Goal: Task Accomplishment & Management: Manage account settings

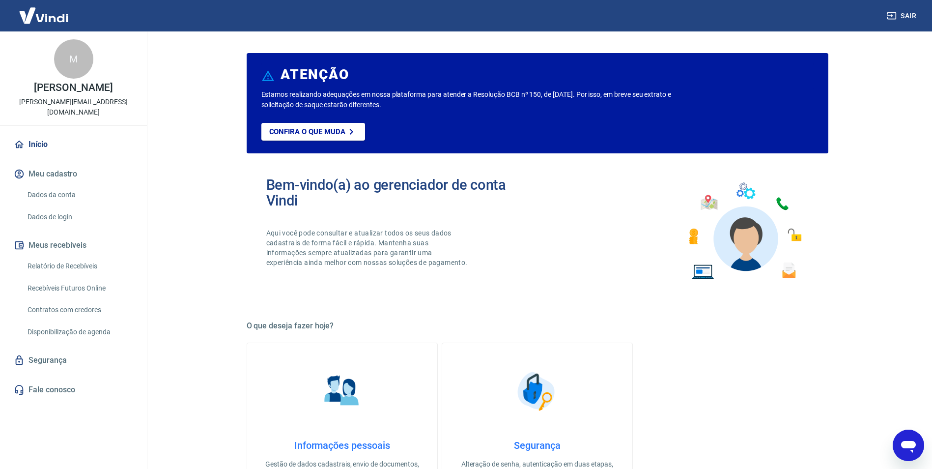
scroll to position [849, 0]
click at [199, 179] on main "ATENÇÃO Estamos realizando adequações em nossa plataforma para atender a Resolu…" at bounding box center [536, 249] width 789 height 437
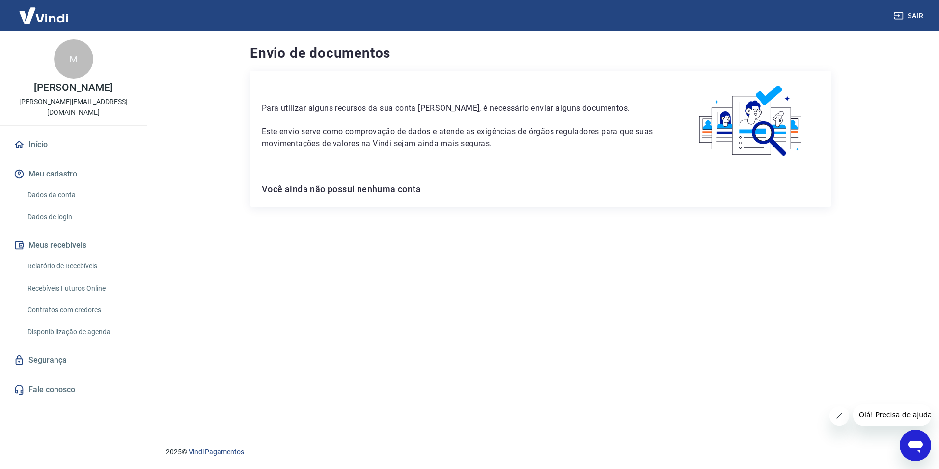
click at [79, 185] on link "Dados da conta" at bounding box center [80, 195] width 112 height 20
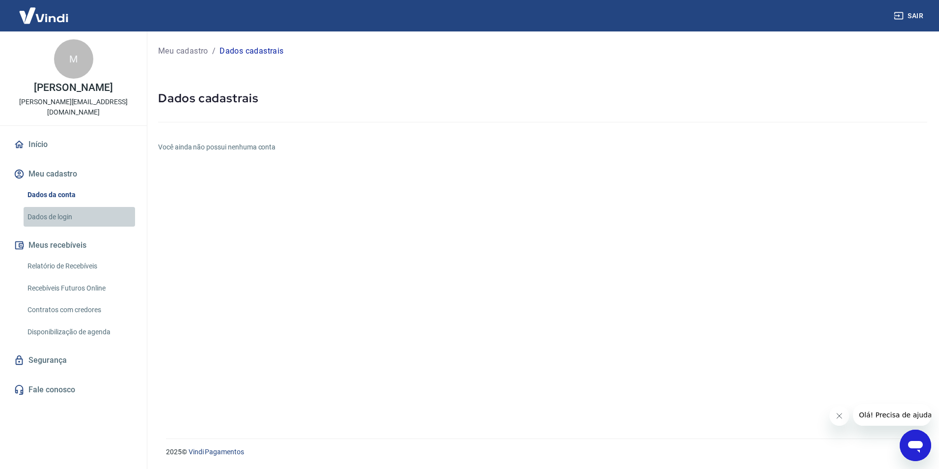
click at [64, 207] on link "Dados de login" at bounding box center [80, 217] width 112 height 20
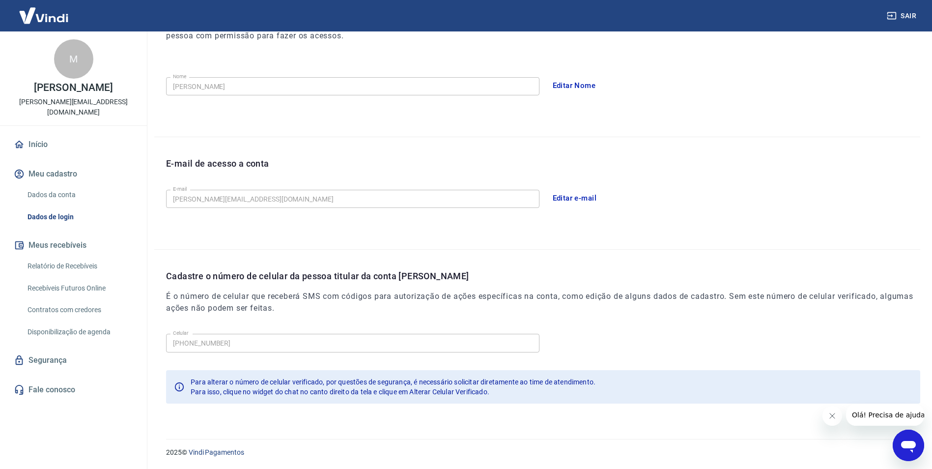
scroll to position [161, 0]
click at [90, 235] on button "Meus recebíveis" at bounding box center [73, 245] width 123 height 22
click at [67, 358] on link "Segurança" at bounding box center [73, 360] width 123 height 22
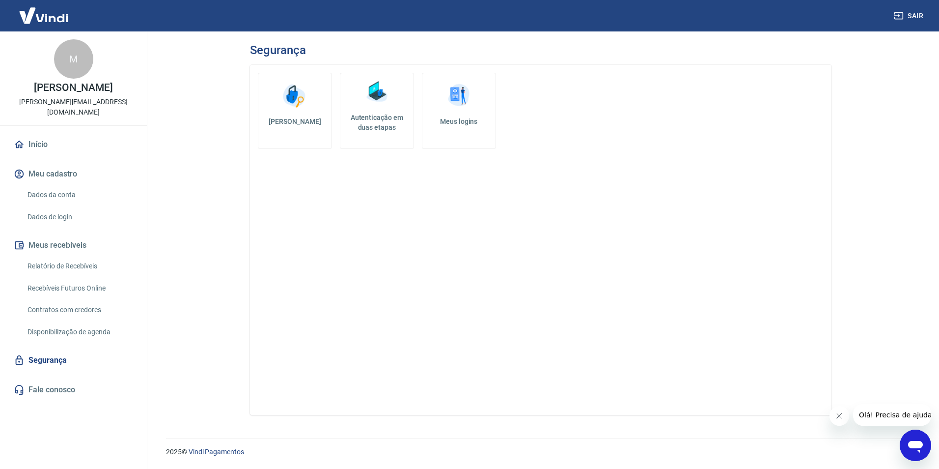
click at [463, 129] on link "Meus logins" at bounding box center [459, 111] width 74 height 76
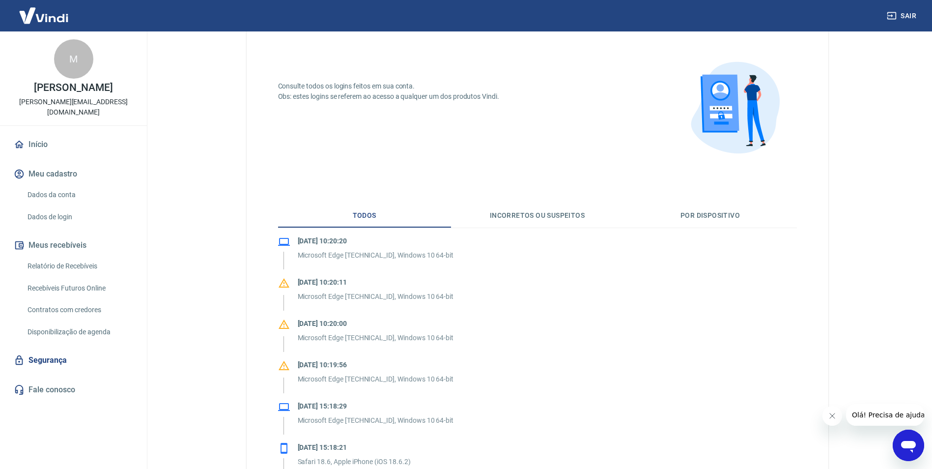
scroll to position [49, 0]
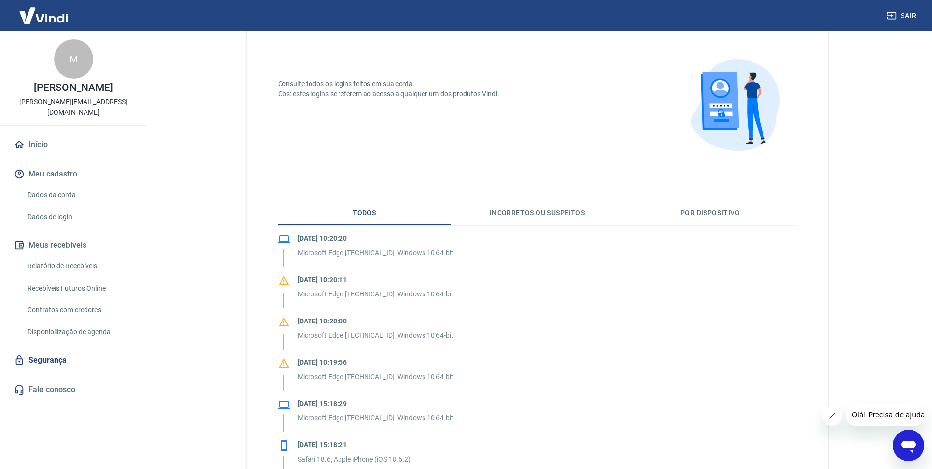
click at [66, 326] on link "Disponibilização de agenda" at bounding box center [80, 332] width 112 height 20
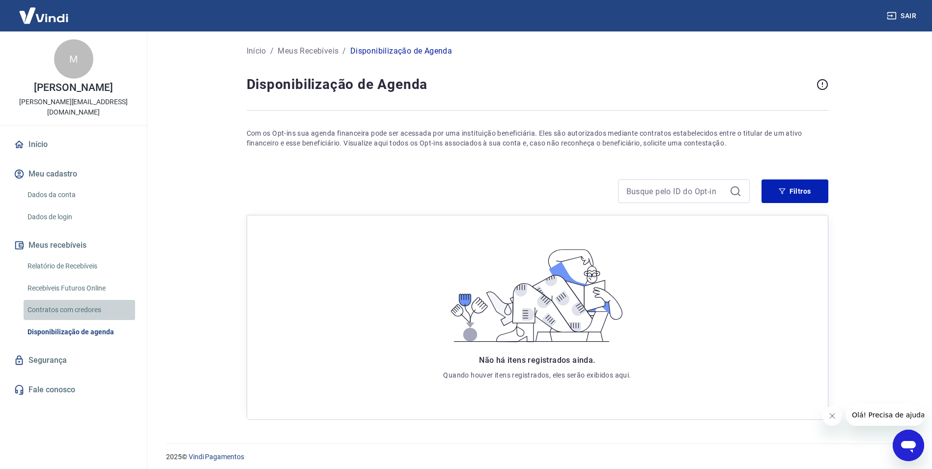
click at [97, 300] on link "Contratos com credores" at bounding box center [80, 310] width 112 height 20
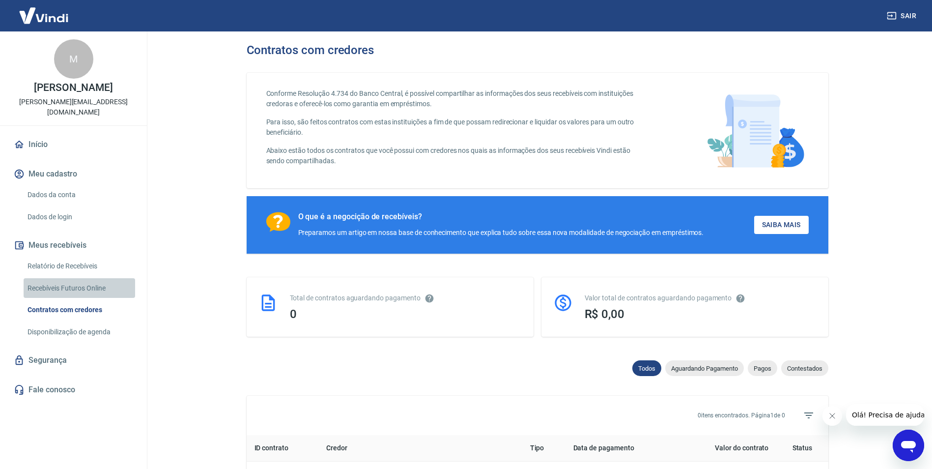
click at [97, 278] on link "Recebíveis Futuros Online" at bounding box center [80, 288] width 112 height 20
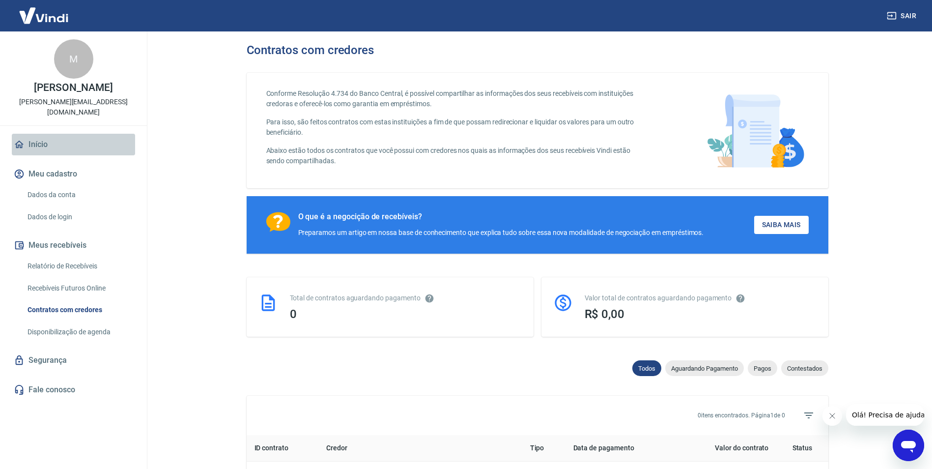
click at [79, 134] on link "Início" at bounding box center [73, 145] width 123 height 22
